Goal: Information Seeking & Learning: Check status

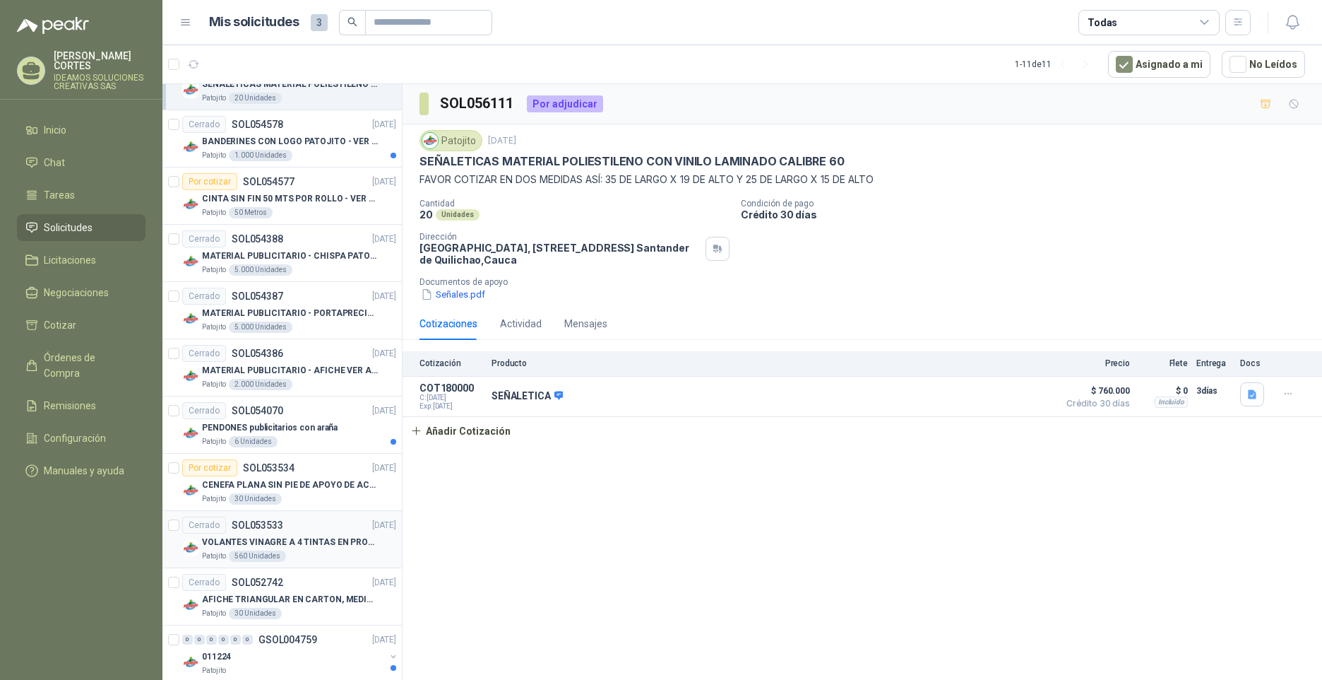
scroll to position [178, 0]
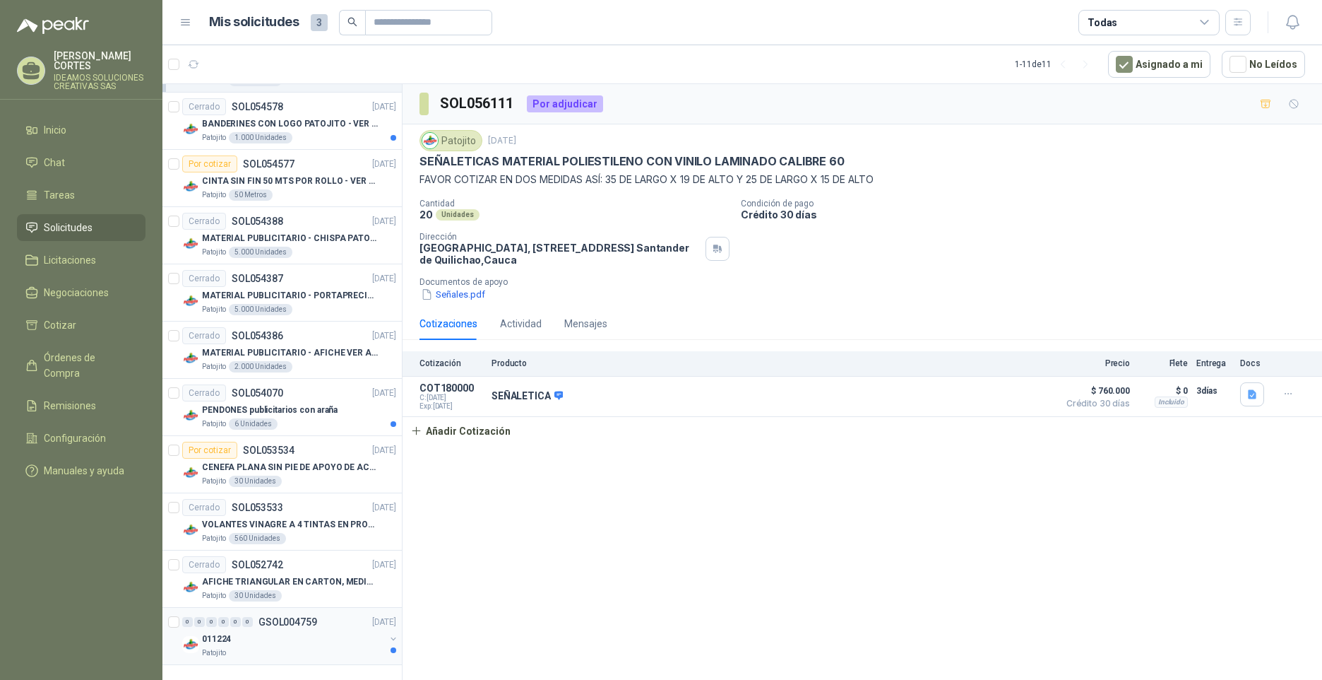
click at [281, 639] on div "011224" at bounding box center [293, 638] width 183 height 17
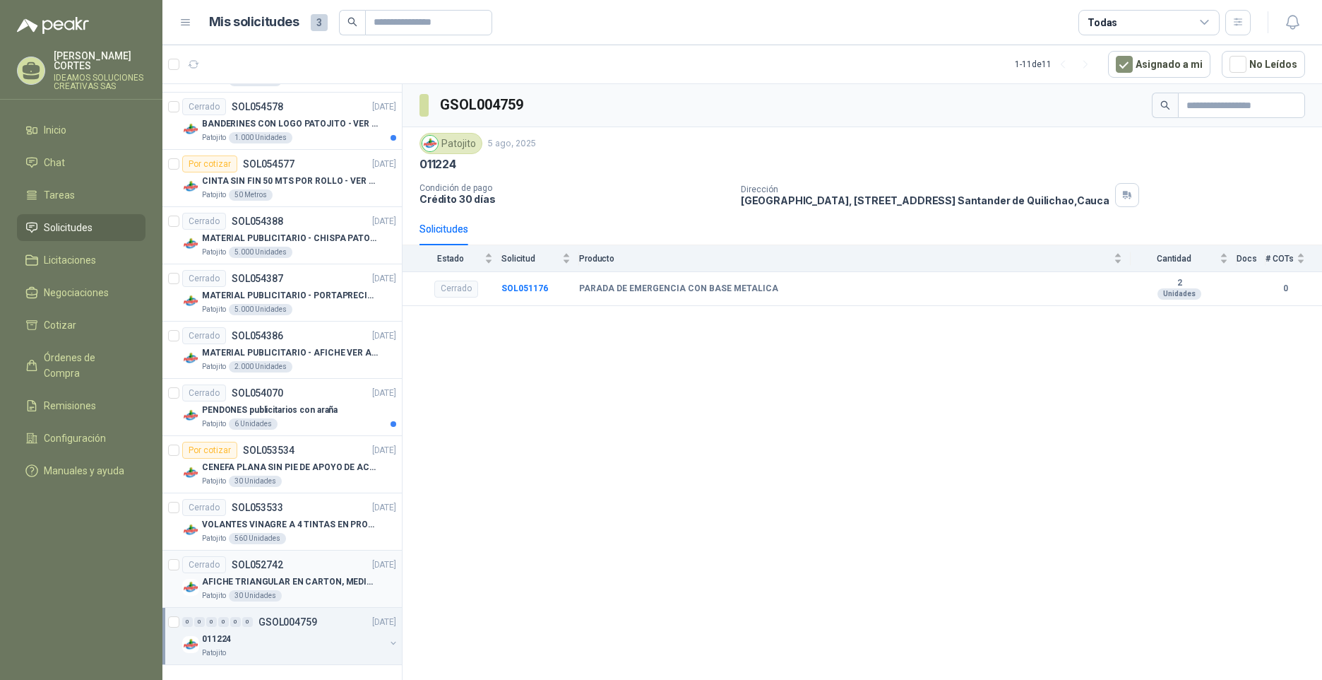
click at [303, 593] on div "Patojito 30 Unidades" at bounding box center [299, 595] width 194 height 11
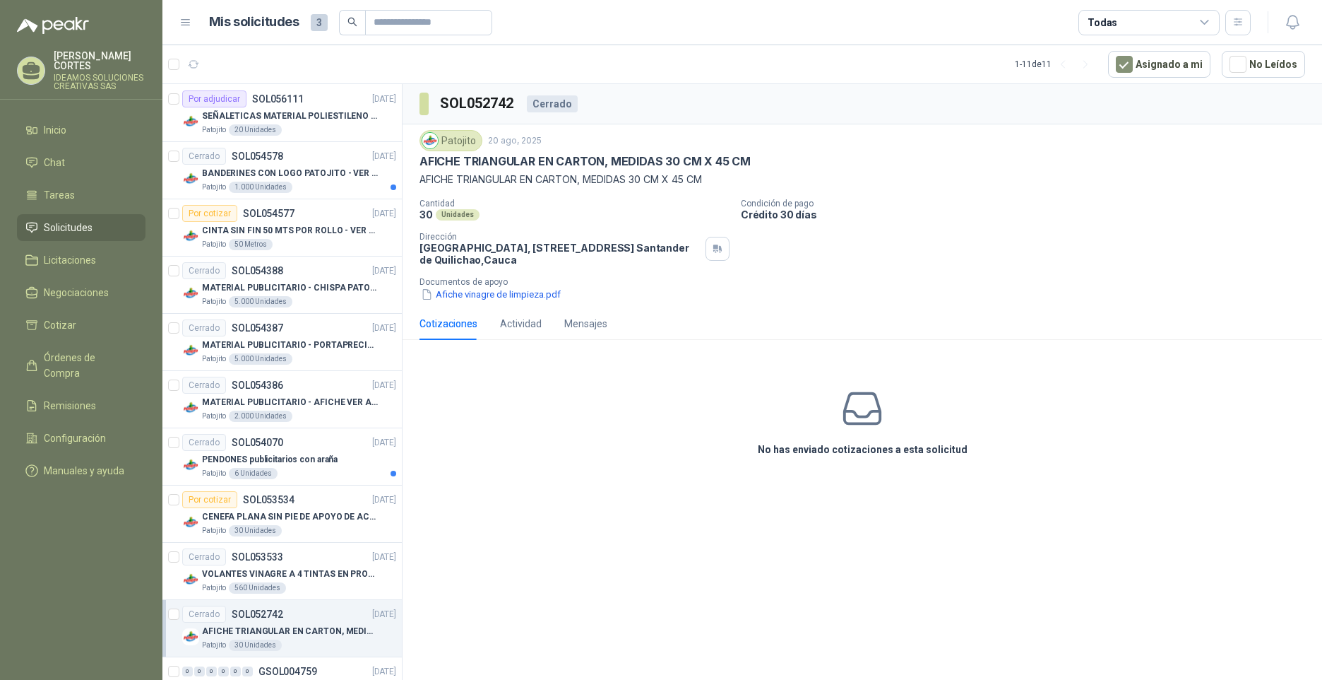
scroll to position [107, 0]
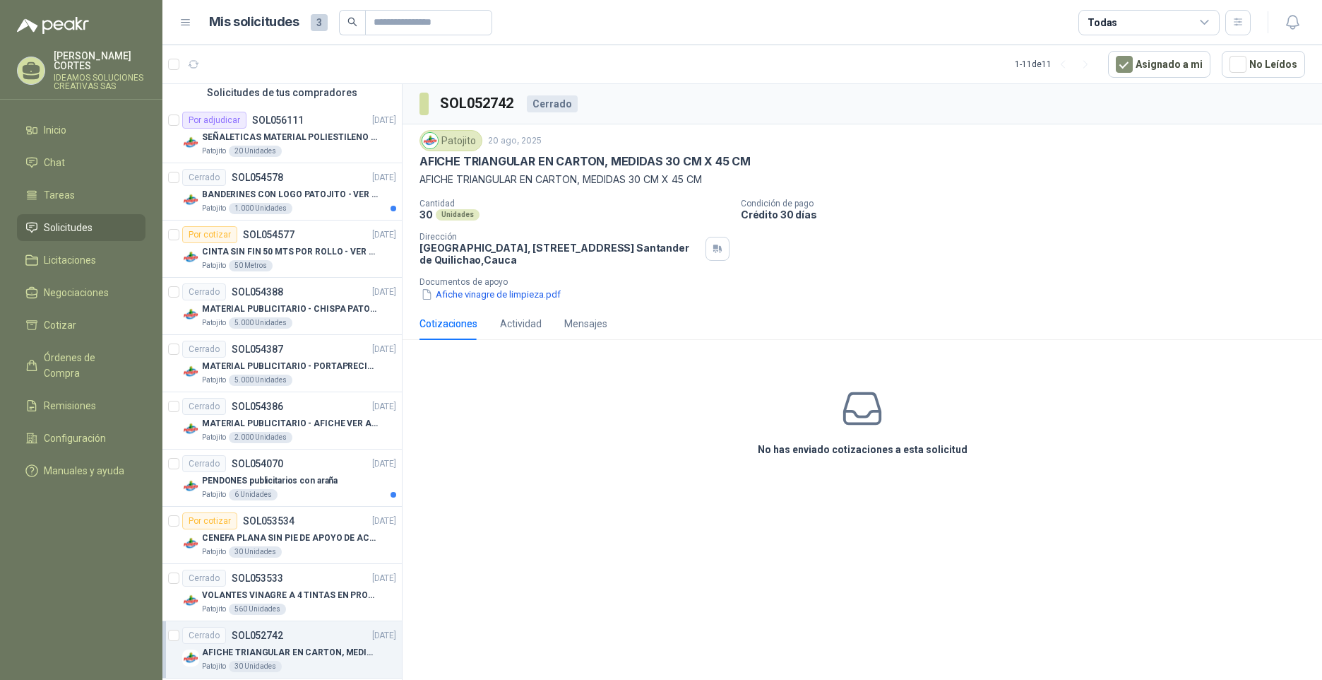
click at [463, 135] on div "Patojito" at bounding box center [451, 140] width 63 height 21
click at [301, 235] on div "Por cotizar SOL054577 [DATE]" at bounding box center [289, 234] width 214 height 17
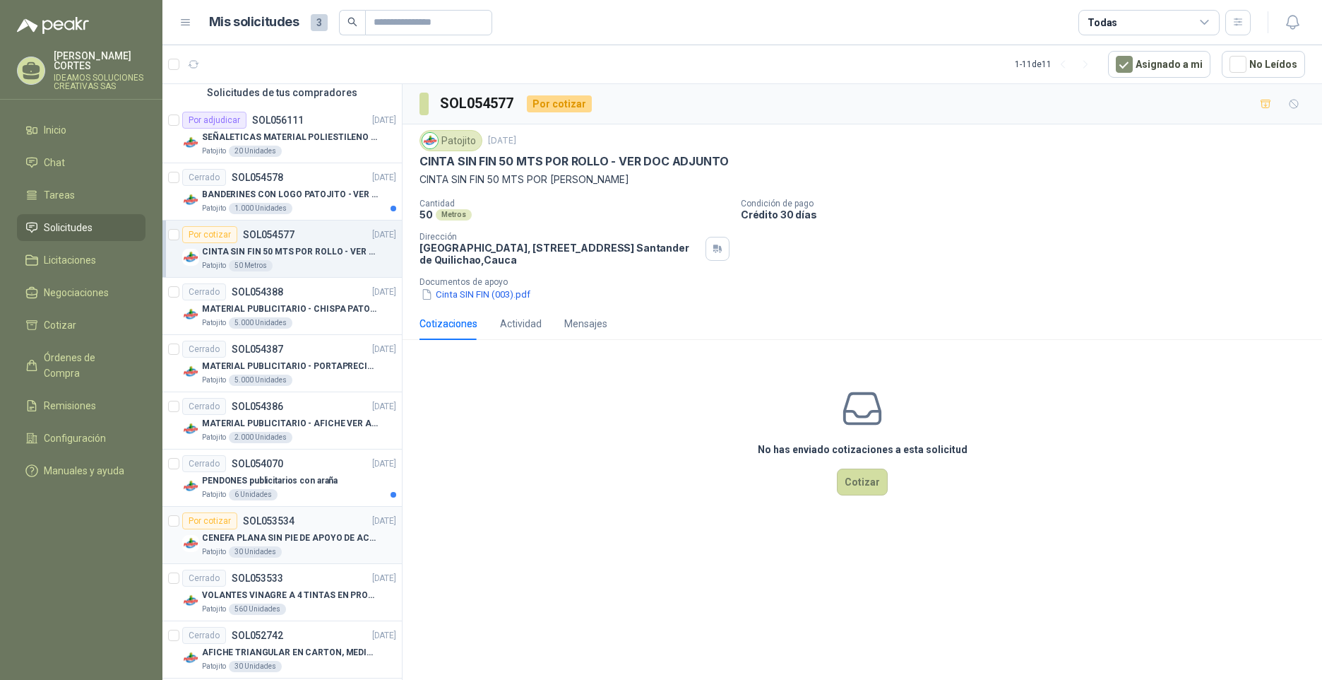
click at [299, 522] on div "Por cotizar SOL053534 [DATE]" at bounding box center [289, 520] width 214 height 17
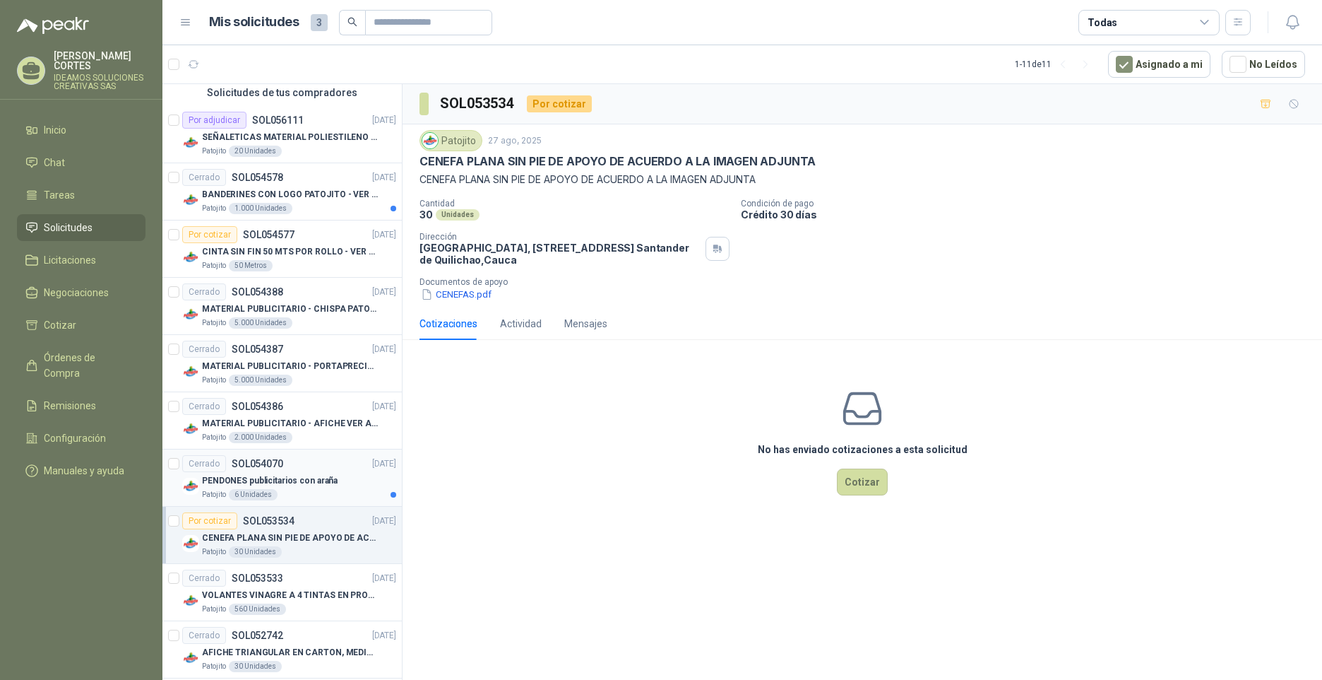
click at [307, 469] on div "Cerrado SOL054070 [DATE]" at bounding box center [289, 463] width 214 height 17
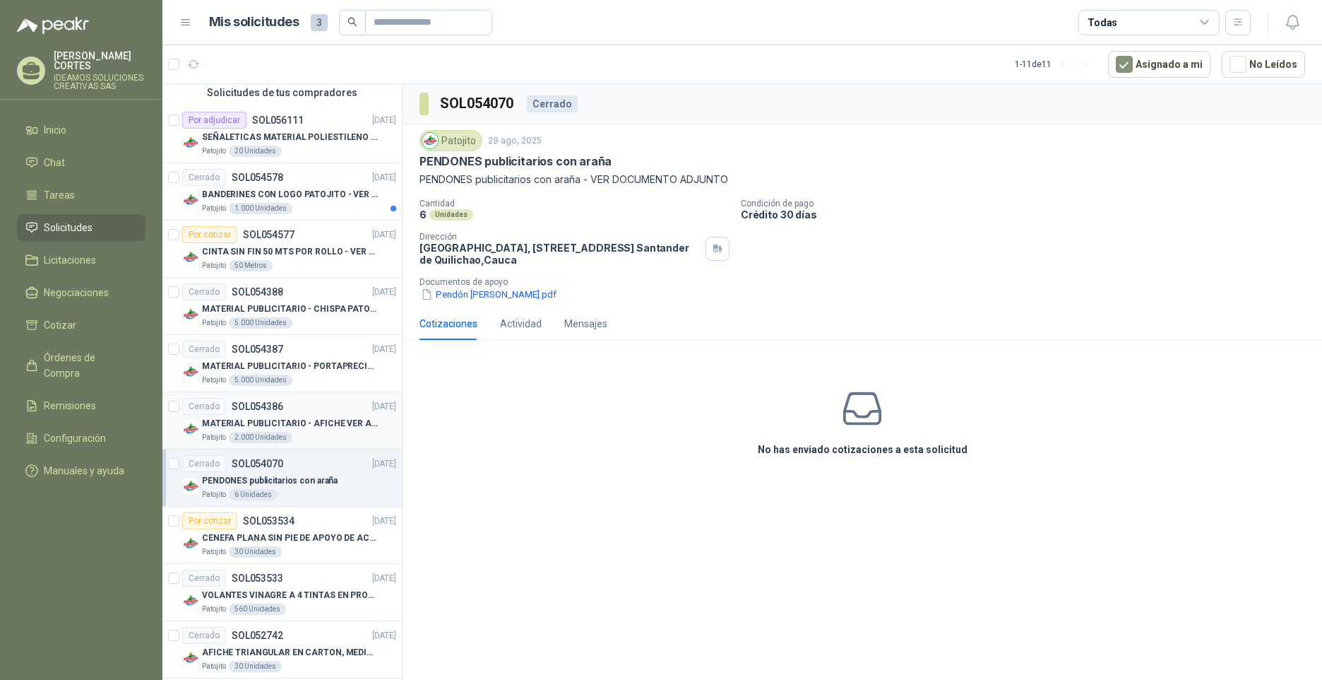
click at [318, 393] on article "Cerrado SOL054386 [DATE] MATERIAL PUBLICITARIO - AFICHE VER ADJUNTO Patojito 2.…" at bounding box center [281, 420] width 239 height 57
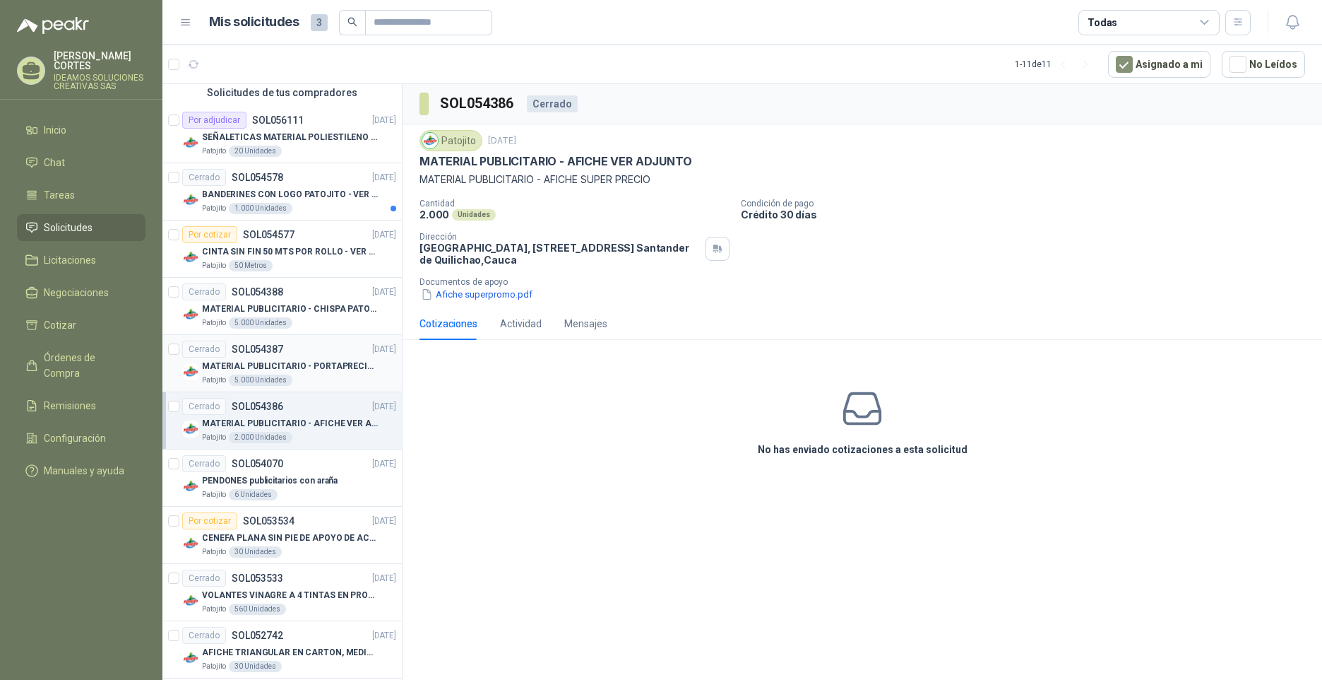
click at [298, 351] on div "Cerrado SOL054387 [DATE]" at bounding box center [289, 348] width 214 height 17
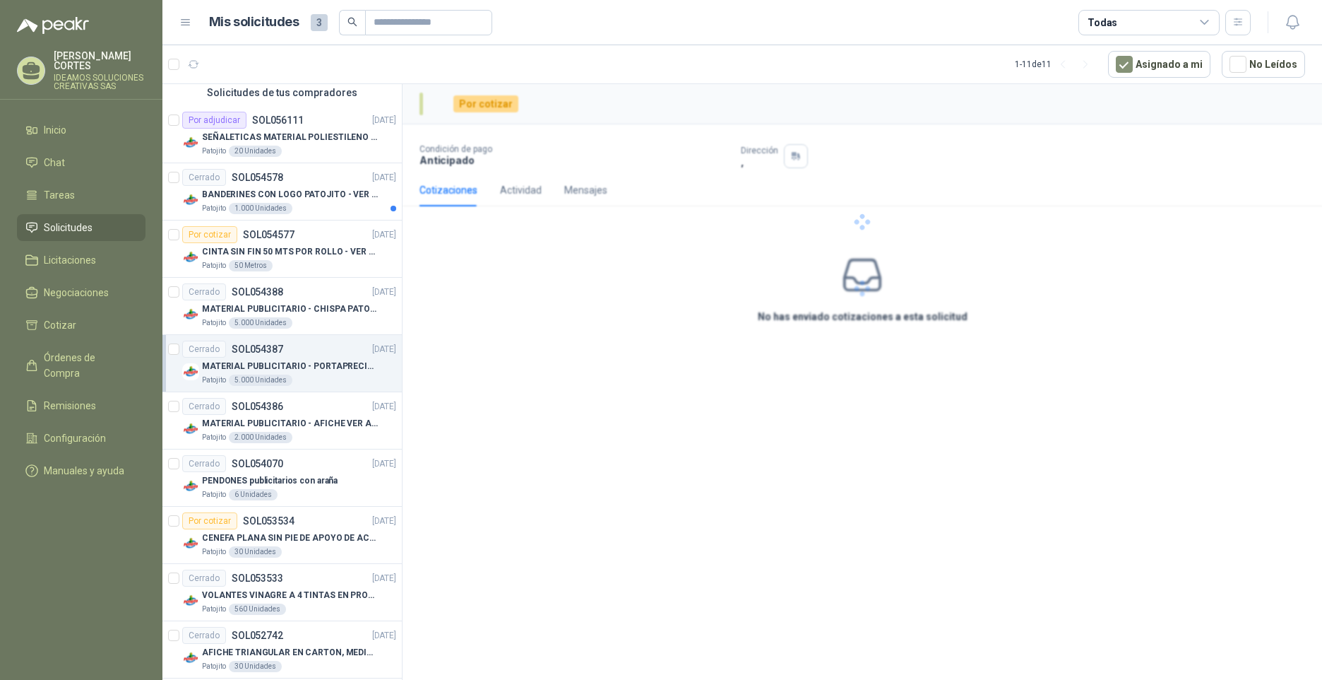
scroll to position [37, 0]
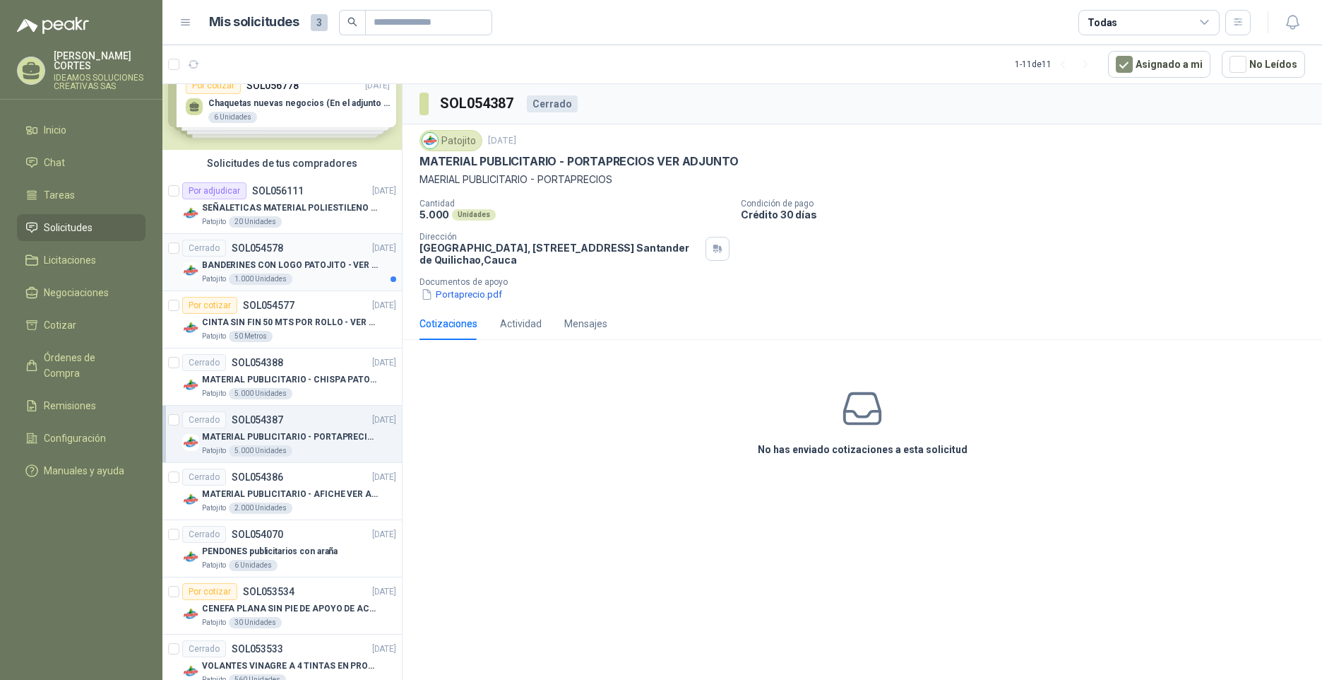
click at [302, 266] on p "BANDERINES CON LOGO PATOJITO - VER DOC ADJUNTO" at bounding box center [290, 265] width 176 height 13
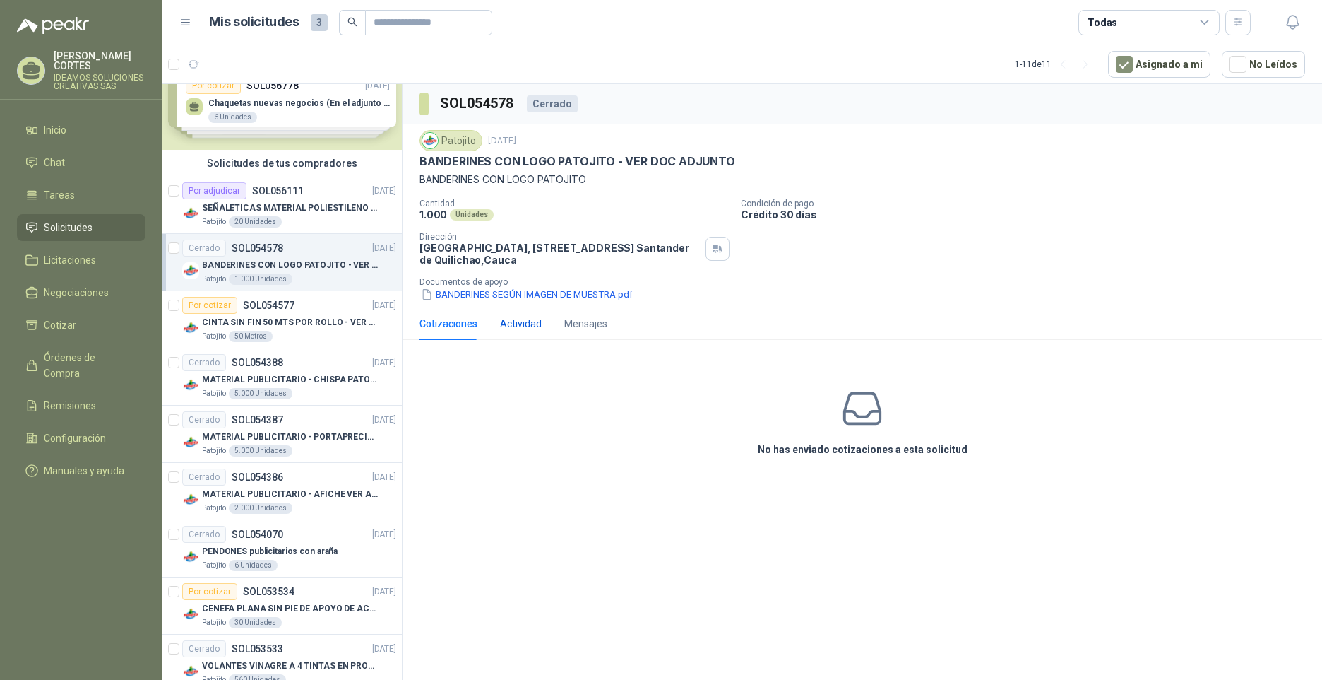
click at [514, 319] on div "Actividad" at bounding box center [521, 324] width 42 height 16
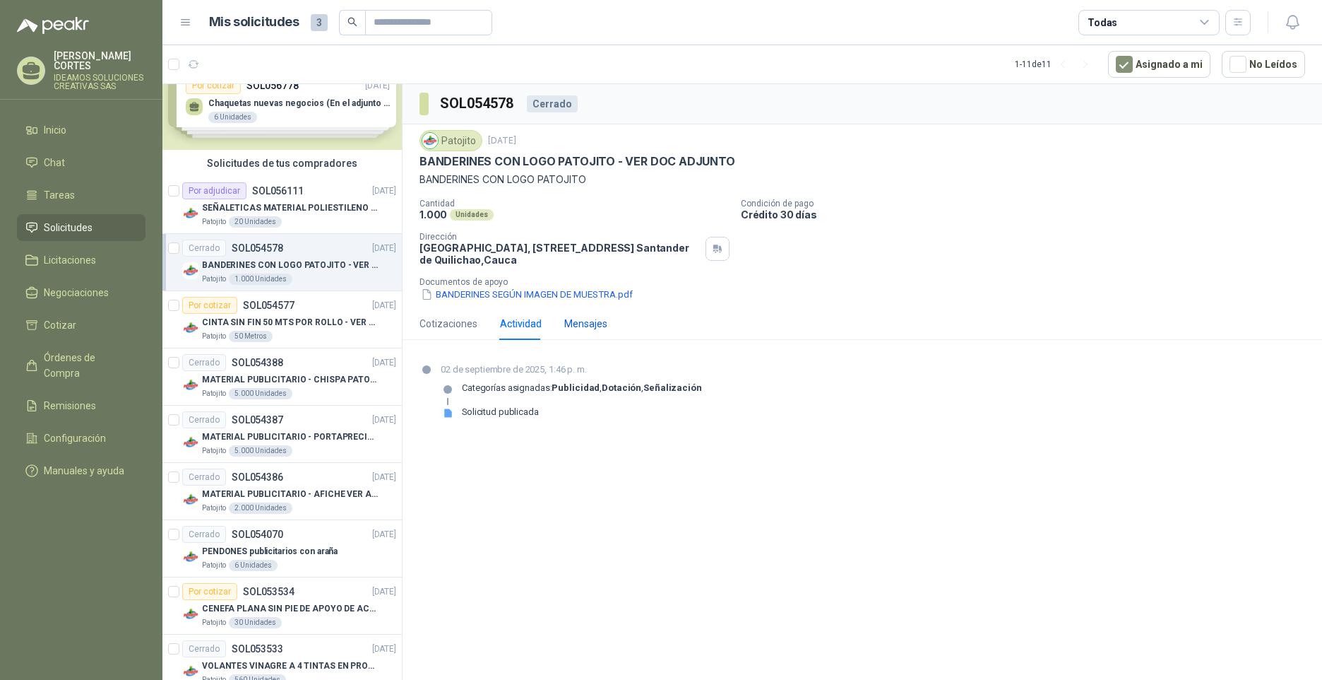
click at [578, 323] on div "Mensajes" at bounding box center [585, 324] width 43 height 16
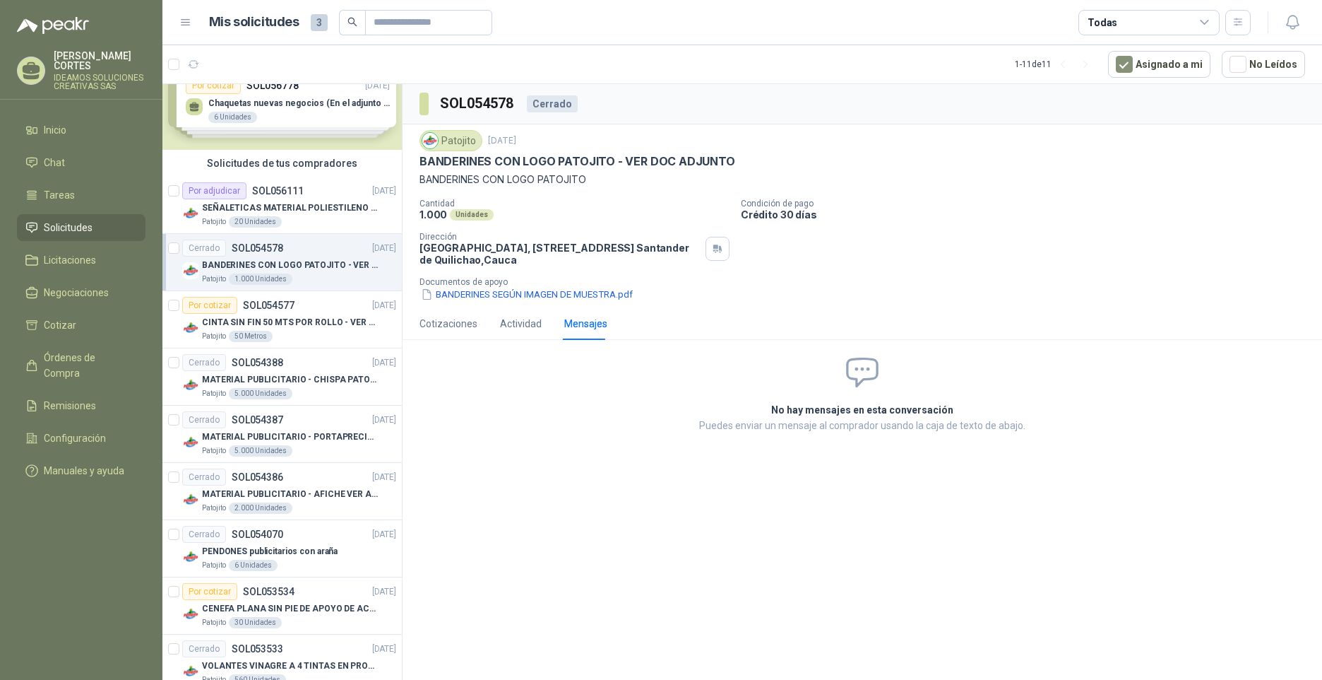
click at [936, 419] on p "Puedes enviar un mensaje al comprador usando la caja de texto de abajo." at bounding box center [862, 425] width 521 height 16
click at [839, 356] on span at bounding box center [862, 372] width 521 height 37
click at [831, 405] on h2 "No hay mensajes en esta conversación" at bounding box center [862, 410] width 521 height 16
click at [818, 446] on div "SOL054578 Cerrado Patojito [DATE] BANDERINES CON LOGO PATOJITO - VER DOC ADJUNT…" at bounding box center [863, 384] width 920 height 600
